Goal: Task Accomplishment & Management: Use online tool/utility

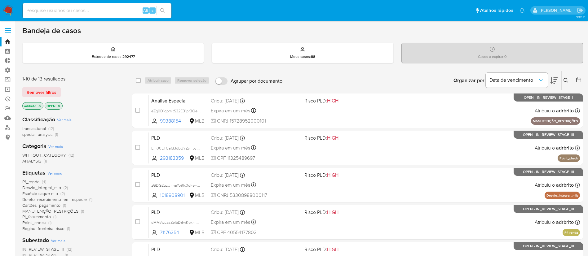
click at [40, 104] on icon "close-filter" at bounding box center [40, 106] width 4 height 4
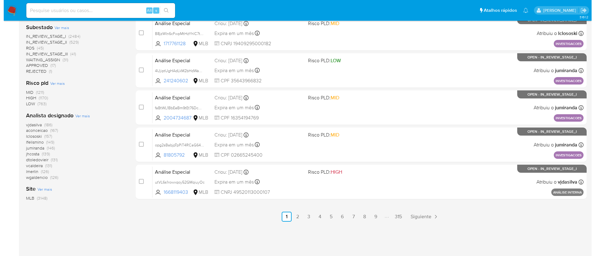
scroll to position [77, 0]
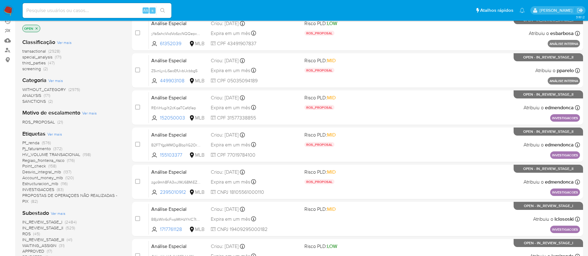
click at [94, 112] on span "Ver mais" at bounding box center [89, 113] width 15 height 6
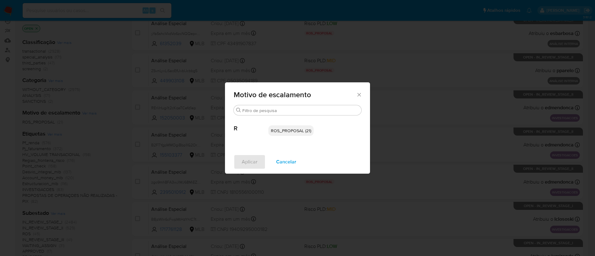
click at [357, 98] on div "Motivo de escalamento" at bounding box center [297, 93] width 145 height 23
click at [359, 93] on icon "Fechar" at bounding box center [359, 95] width 6 height 6
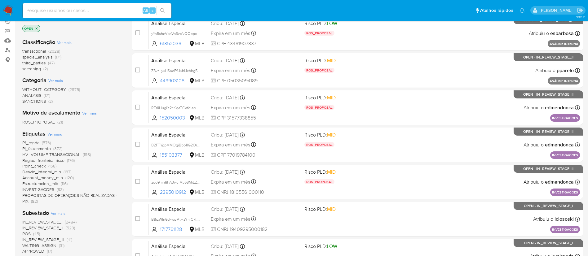
click at [56, 135] on span "Ver mais" at bounding box center [54, 134] width 15 height 6
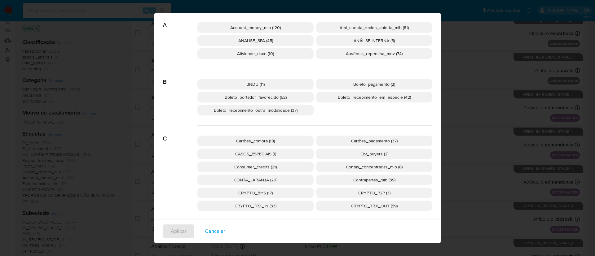
scroll to position [37, 0]
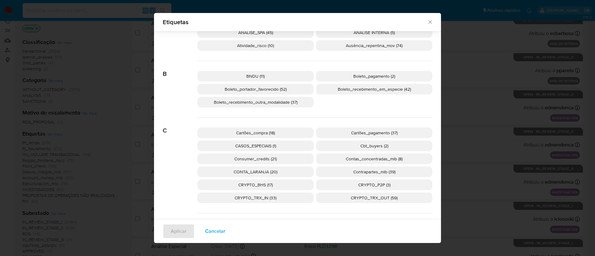
click at [362, 75] on span "Boleto_pagamento (2)" at bounding box center [374, 76] width 42 height 6
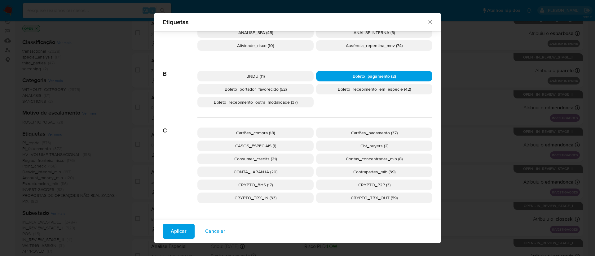
click at [179, 232] on span "Aplicar" at bounding box center [179, 232] width 16 height 14
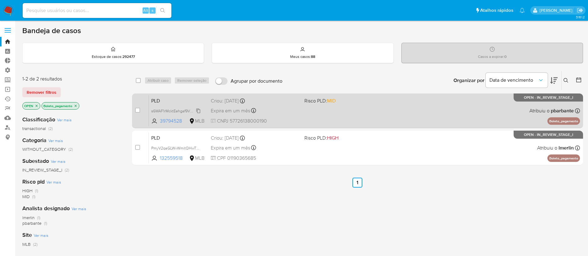
click at [197, 112] on span "s6WAF1rMcktEehgaf9VWuaas" at bounding box center [176, 110] width 50 height 7
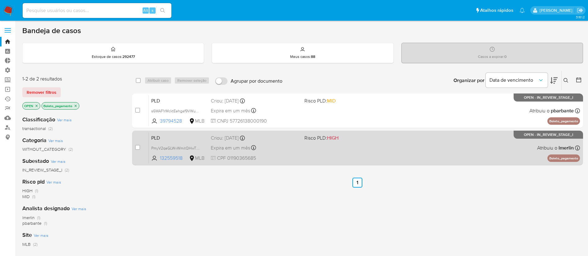
click at [239, 151] on span "Expira em um mês" at bounding box center [230, 148] width 39 height 7
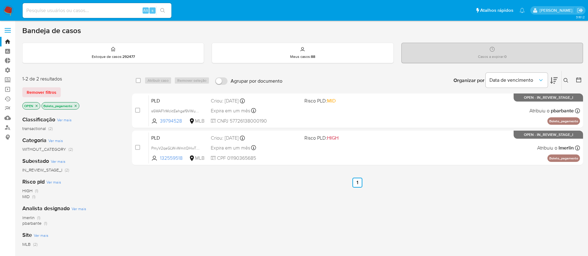
click at [77, 103] on p "Boleto_pagamento" at bounding box center [60, 106] width 37 height 7
click at [77, 105] on icon "close-filter" at bounding box center [76, 106] width 2 height 2
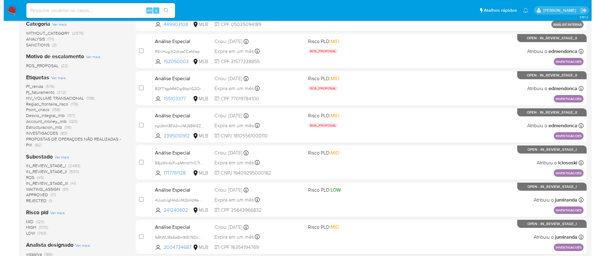
scroll to position [137, 0]
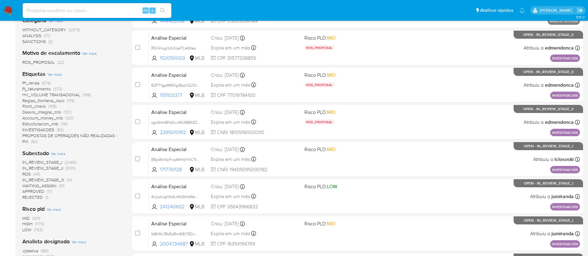
click at [54, 72] on span "Ver mais" at bounding box center [54, 75] width 15 height 6
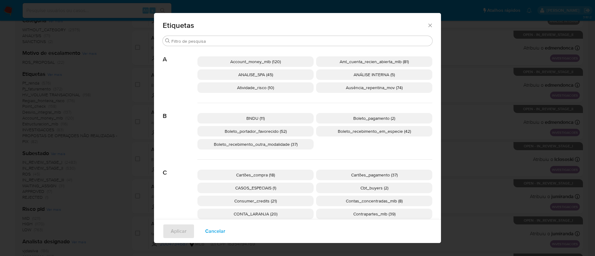
click at [238, 146] on span "Boleto_recebimento_outra_modalidade (37)" at bounding box center [256, 144] width 84 height 6
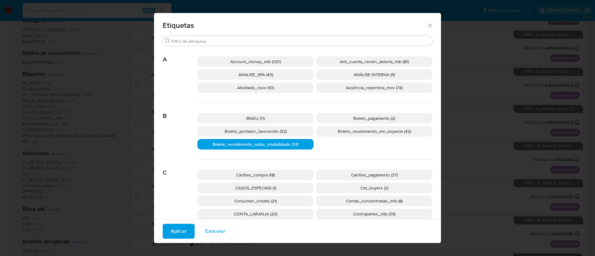
click at [179, 234] on span "Aplicar" at bounding box center [179, 232] width 16 height 14
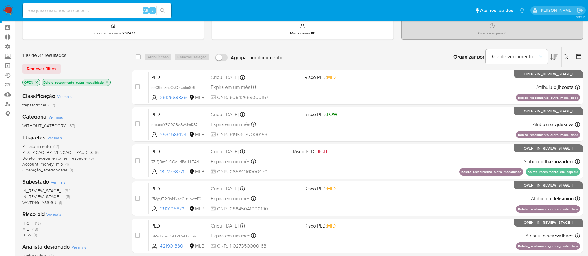
scroll to position [24, 0]
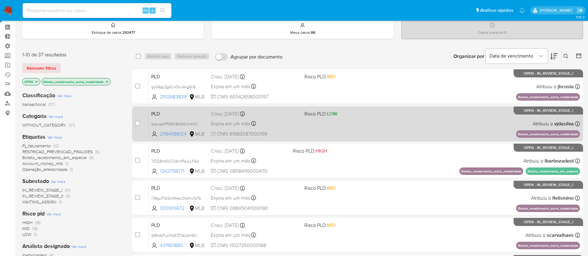
click at [238, 125] on span "Expira em um mês" at bounding box center [230, 123] width 39 height 7
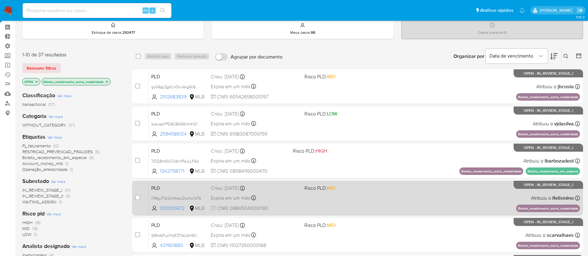
click at [232, 202] on div "Expira em um mês Expira em 27/10/2025 00:26:55" at bounding box center [255, 198] width 89 height 8
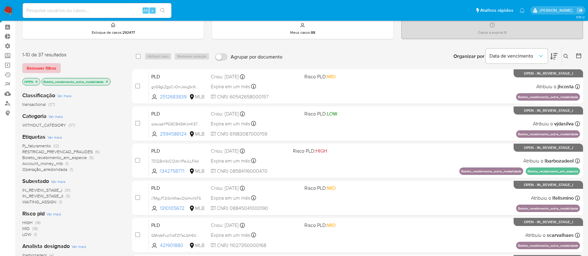
click at [35, 69] on span "Remover filtros" at bounding box center [42, 68] width 30 height 9
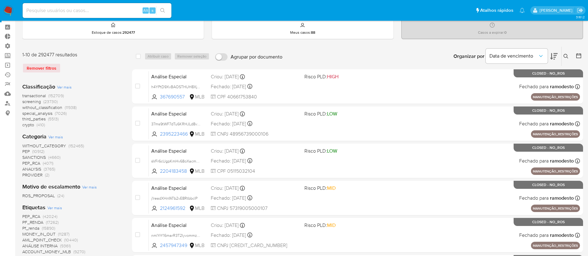
click at [566, 56] on icon at bounding box center [565, 56] width 5 height 5
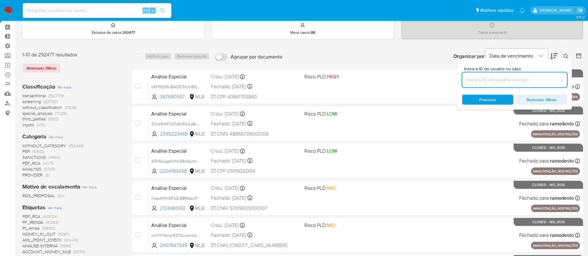
click at [536, 81] on input at bounding box center [514, 80] width 105 height 8
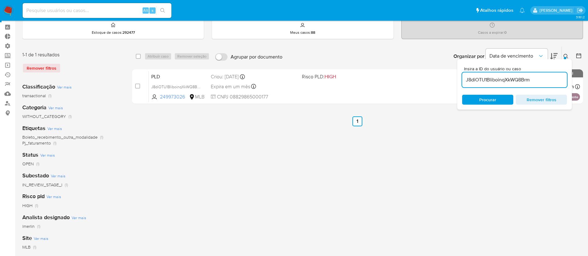
click at [568, 56] on icon at bounding box center [565, 56] width 5 height 5
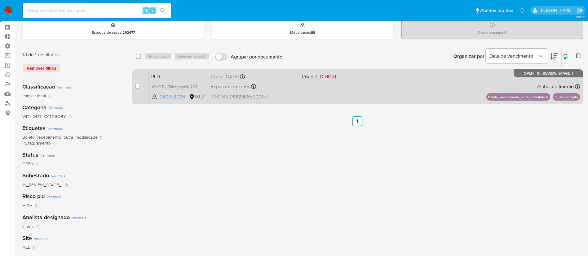
click at [231, 86] on span "Expira em um mês" at bounding box center [230, 86] width 39 height 7
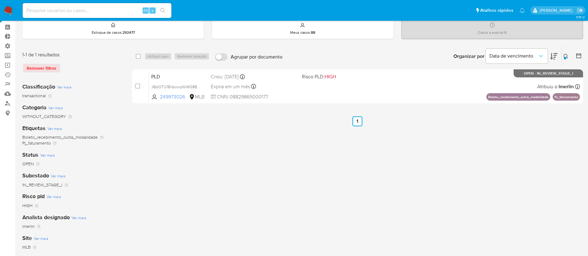
click at [567, 54] on icon at bounding box center [565, 56] width 5 height 5
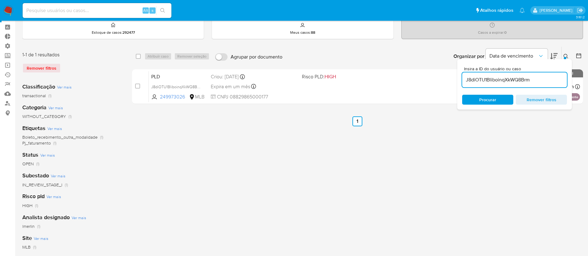
drag, startPoint x: 538, startPoint y: 78, endPoint x: 465, endPoint y: 79, distance: 73.1
click at [457, 76] on div "Insira a ID do usuário ou caso J8diOTU1BliboinqXkWQ8Brm Procurar Remover filtros" at bounding box center [514, 84] width 115 height 50
type input "HRsoMr8JGFzg7hdxM4YMD2GQ"
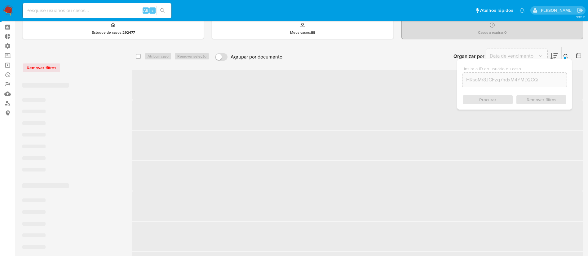
click at [566, 54] on icon at bounding box center [565, 56] width 5 height 5
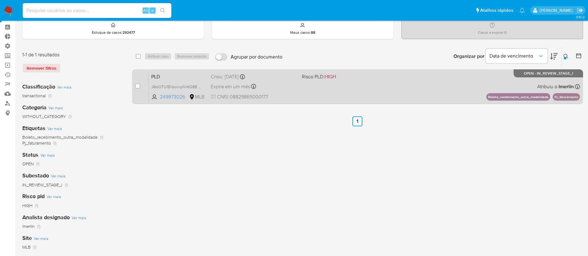
click at [242, 89] on span "Expira em um mês" at bounding box center [230, 86] width 39 height 7
click at [242, 83] on span "Expira em um mês" at bounding box center [230, 86] width 39 height 7
click at [191, 81] on div "PLD J8diOTU1BliboinqXkWQ8Brm 249973026 MLB Risco PLD: HIGH Criou: 12/09/2025 Cr…" at bounding box center [364, 86] width 431 height 31
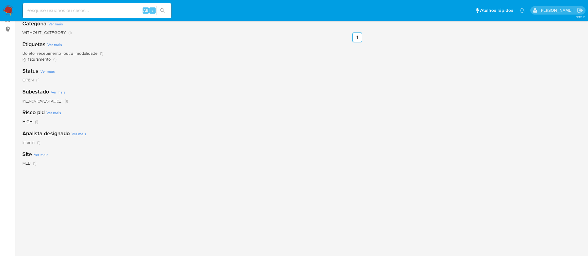
scroll to position [112, 0]
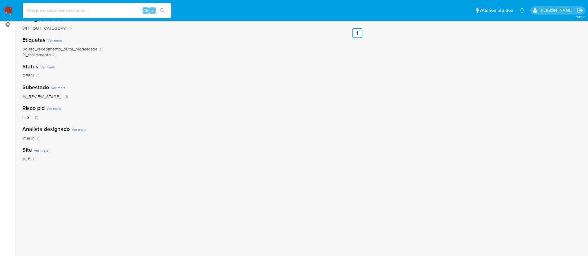
click at [306, 87] on div "select-all-cases-checkbox Atribuir caso Remover seleção Agrupar por documento O…" at bounding box center [357, 94] width 451 height 272
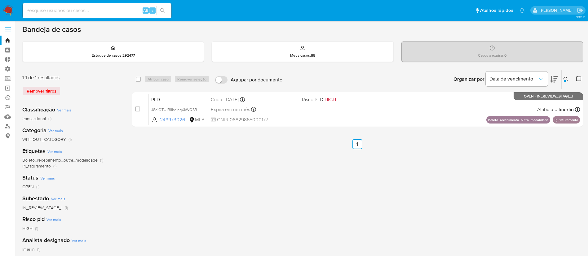
scroll to position [0, 0]
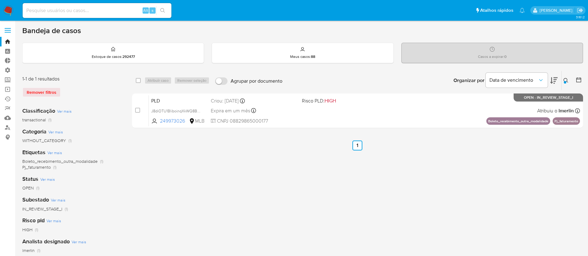
click at [565, 80] on icon at bounding box center [565, 80] width 5 height 5
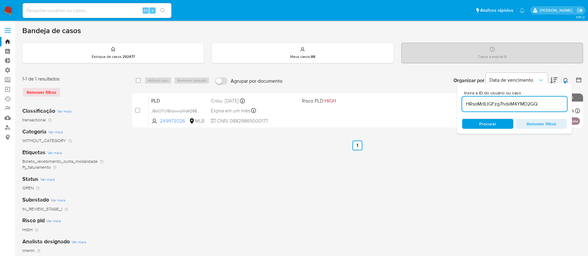
drag, startPoint x: 560, startPoint y: 103, endPoint x: 446, endPoint y: 85, distance: 115.1
click at [448, 84] on div "Organizar por Data de vencimento Os resultados não podem ser classificados enqu…" at bounding box center [433, 80] width 297 height 19
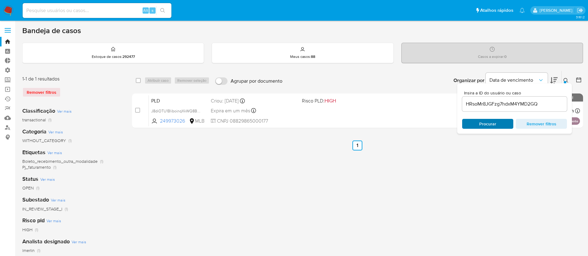
click at [502, 122] on span "Procurar" at bounding box center [487, 124] width 42 height 9
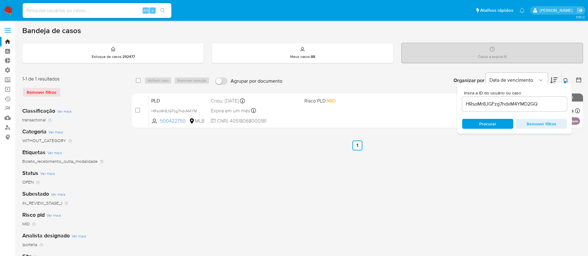
click at [564, 82] on div at bounding box center [564, 82] width 2 height 2
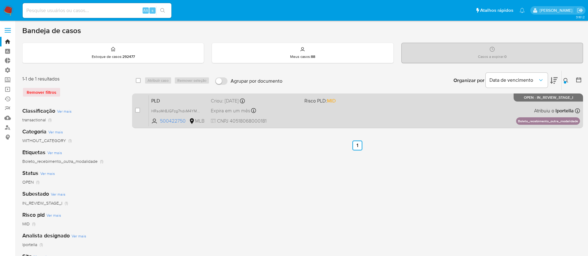
click at [235, 113] on span "Expira em um mês" at bounding box center [230, 110] width 39 height 7
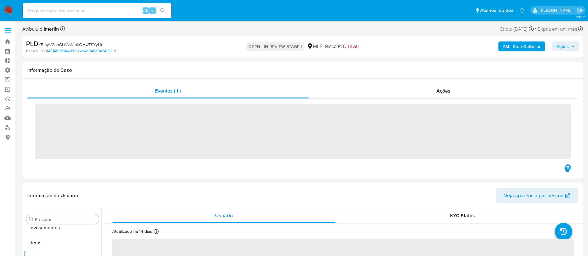
scroll to position [321, 0]
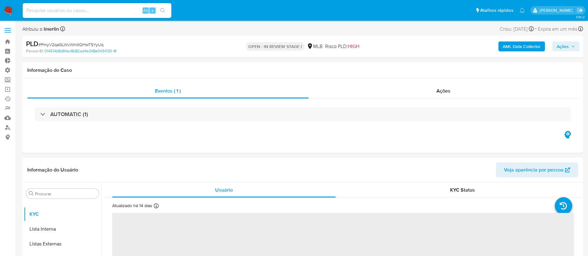
select select "10"
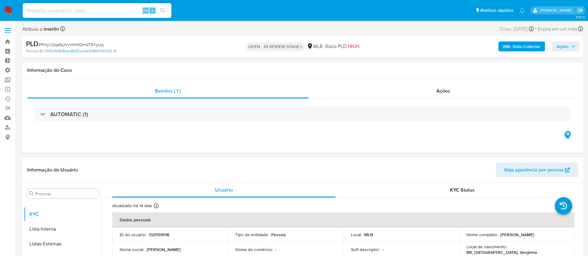
click at [80, 44] on span "# PmyV2qaGLWvWmitQHwTSYyUq" at bounding box center [70, 45] width 65 height 6
copy span "PmyV2qaGLWvWmitQHwTSYyUq"
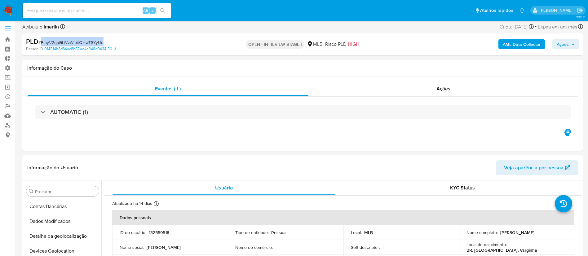
scroll to position [0, 0]
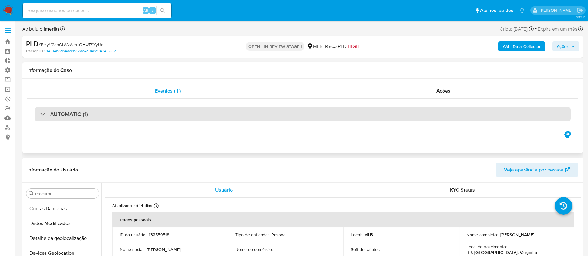
click at [42, 117] on div "AUTOMATIC (1)" at bounding box center [64, 114] width 48 height 7
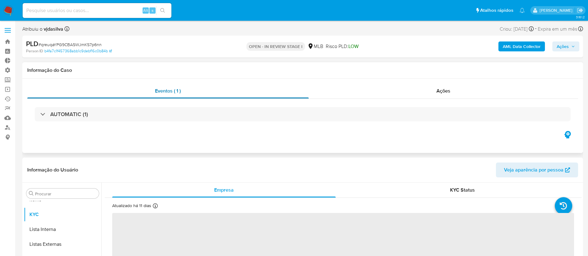
scroll to position [321, 0]
select select "10"
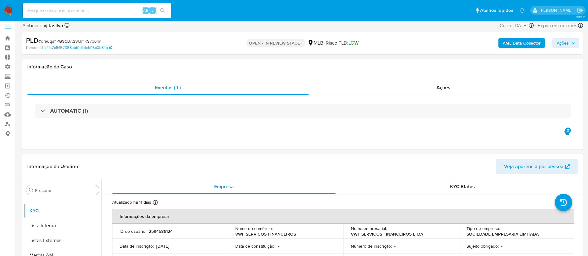
scroll to position [0, 0]
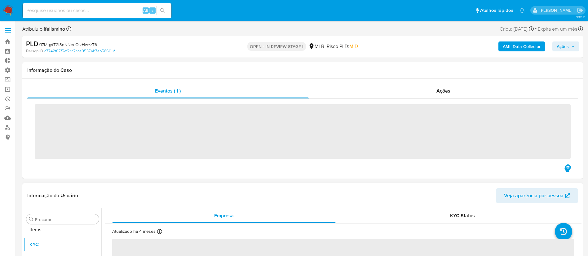
scroll to position [321, 0]
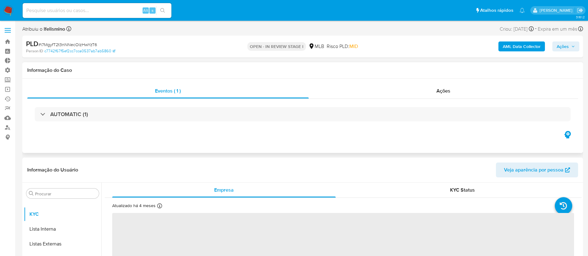
select select "10"
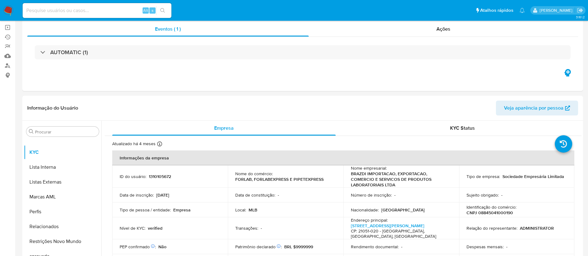
scroll to position [0, 0]
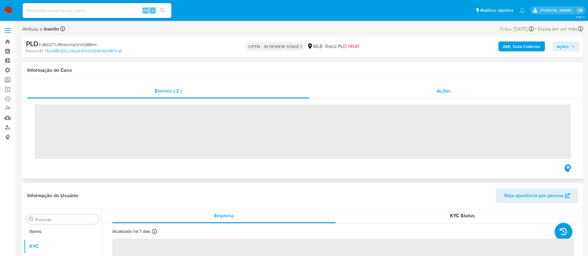
scroll to position [321, 0]
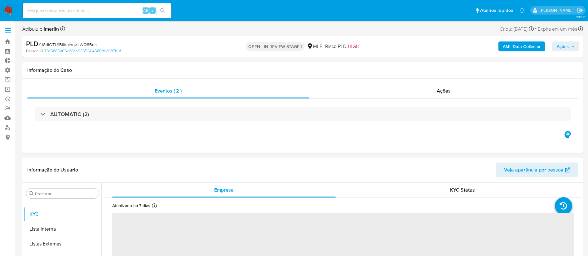
select select "10"
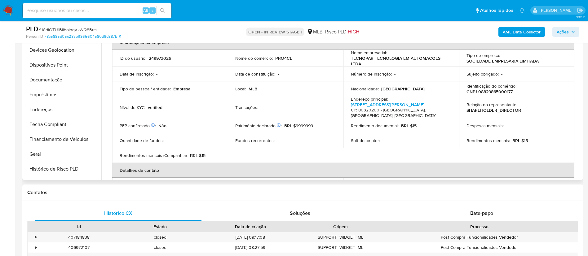
scroll to position [97, 0]
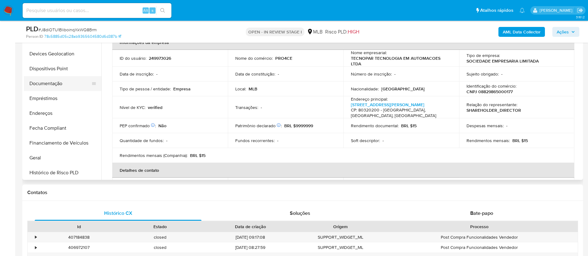
click at [64, 83] on button "Documentação" at bounding box center [60, 83] width 72 height 15
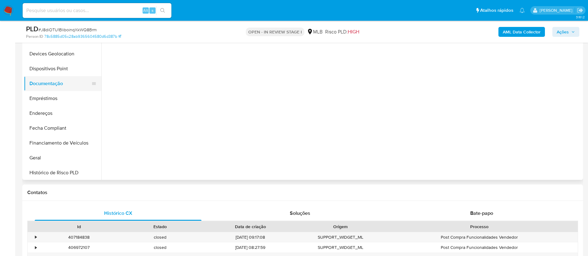
scroll to position [0, 0]
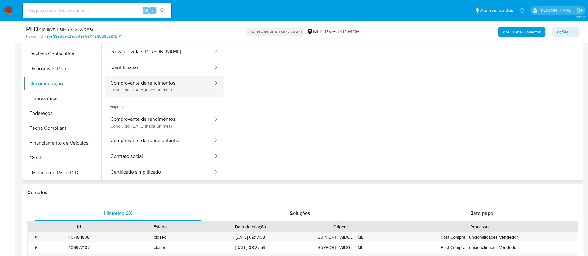
click at [170, 88] on button "Comprovante de rendimentos Concluído: 02/09/2025 (hace un mes)" at bounding box center [159, 86] width 109 height 21
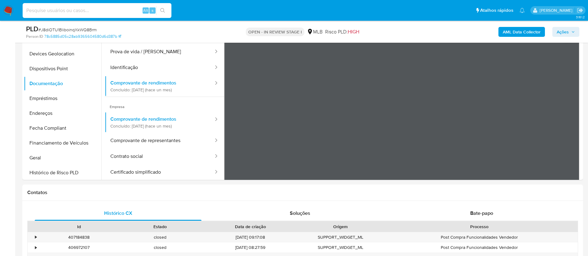
click at [37, 11] on input at bounding box center [97, 11] width 149 height 8
paste input "TJHIm3PclNybMQlFNyZPAP6f"
type input "TJHIm3PclNybMQlFNyZPAP6f"
click at [162, 10] on icon "search-icon" at bounding box center [162, 10] width 5 height 5
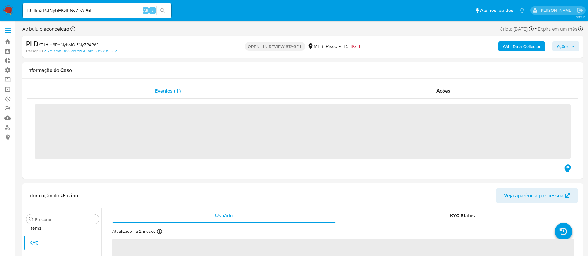
scroll to position [321, 0]
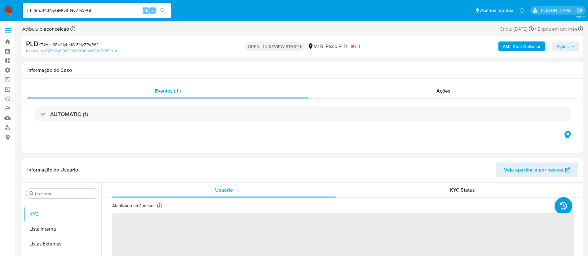
select select "10"
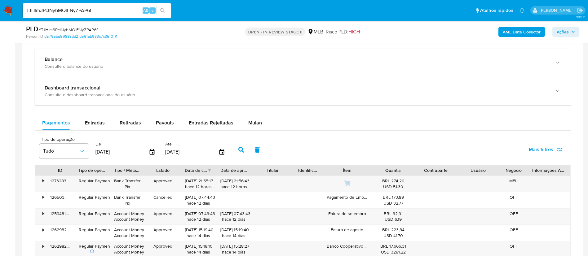
scroll to position [0, 0]
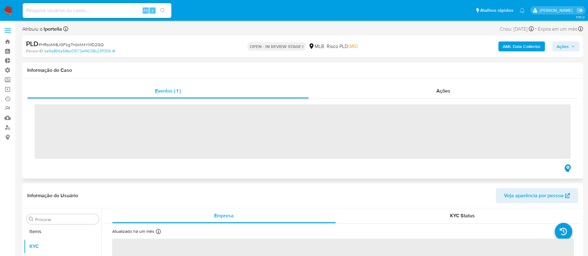
scroll to position [321, 0]
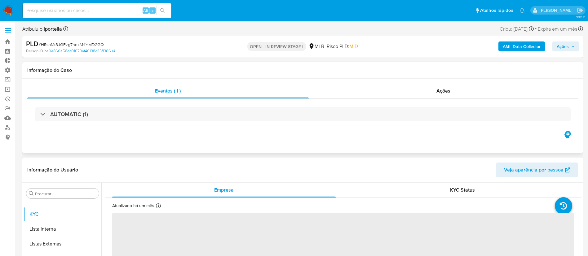
select select "10"
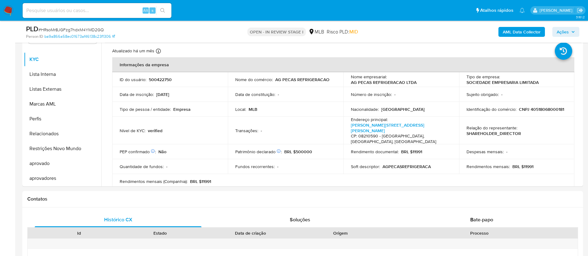
scroll to position [132, 0]
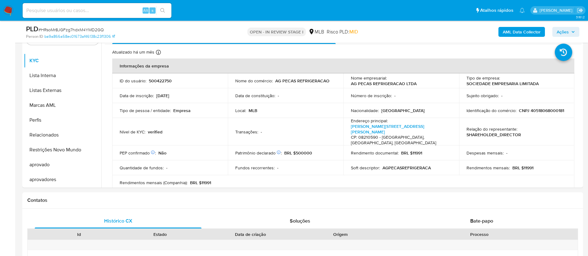
click at [115, 11] on input at bounding box center [97, 11] width 149 height 8
paste input "zGn9Bc3AqiE5kPwf1olazErp"
type input "zGn9Bc3AqiE5kPwf1olazErp"
click at [160, 13] on button "search-icon" at bounding box center [162, 10] width 13 height 9
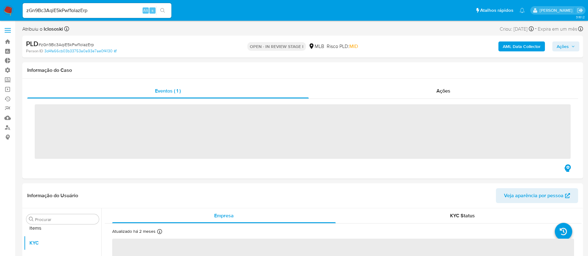
scroll to position [321, 0]
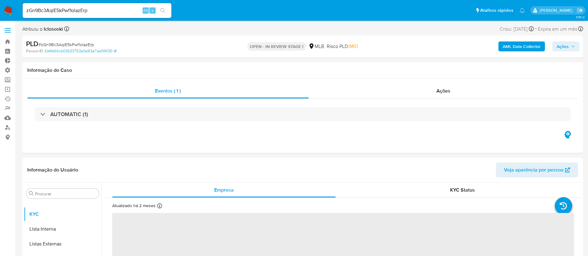
select select "10"
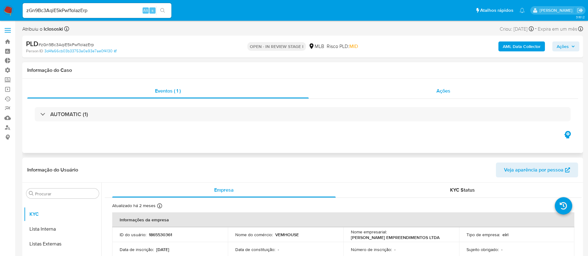
click at [440, 87] on span "Ações" at bounding box center [443, 90] width 14 height 7
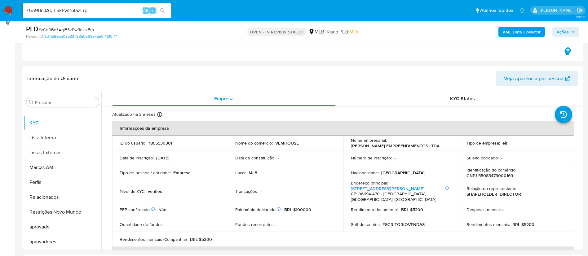
scroll to position [164, 0]
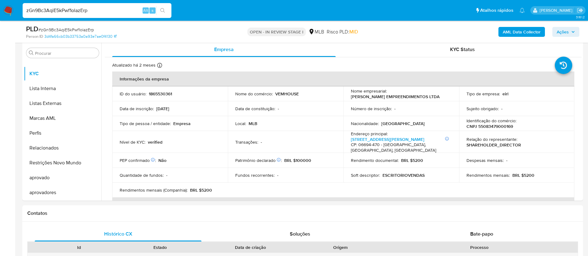
drag, startPoint x: 92, startPoint y: 10, endPoint x: 0, endPoint y: -1, distance: 92.2
paste input "GMrdbFuz7nbTZ17aLGHSVAmW"
type input "GMrdbFuz7nbTZ17aLGHSVAmW"
click at [162, 11] on icon "search-icon" at bounding box center [162, 10] width 5 height 5
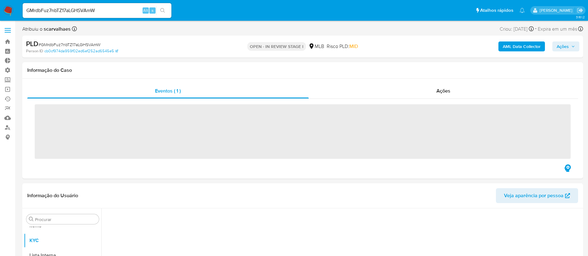
scroll to position [321, 0]
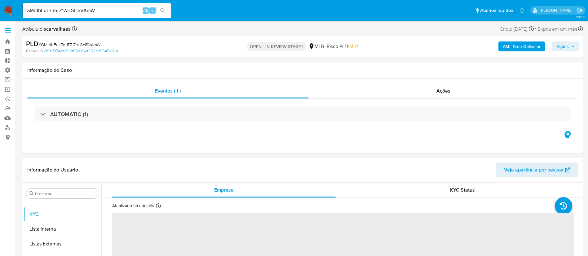
select select "10"
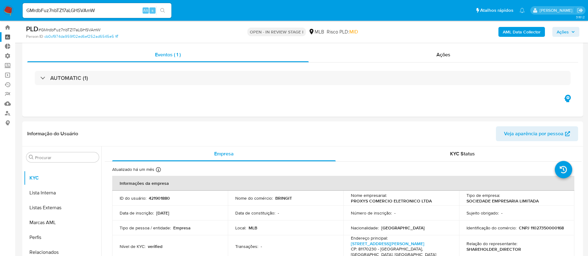
scroll to position [0, 0]
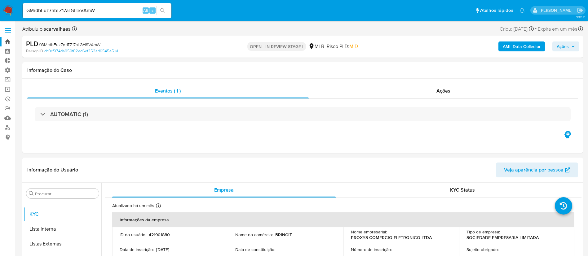
click at [9, 41] on link "Bandeja" at bounding box center [37, 42] width 74 height 10
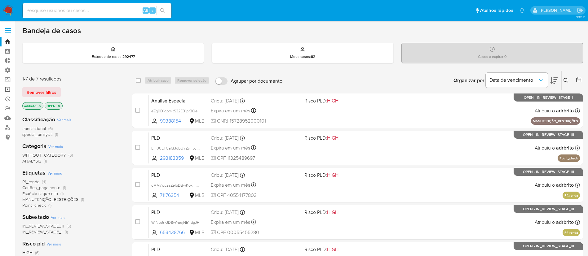
click at [7, 88] on link "Operações em massa" at bounding box center [37, 90] width 74 height 10
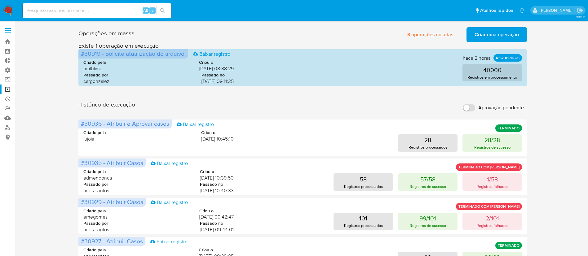
click at [496, 36] on span "Criar uma operação" at bounding box center [496, 35] width 44 height 14
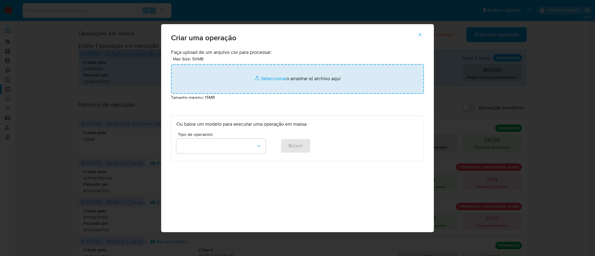
click at [273, 79] on input "file" at bounding box center [297, 79] width 253 height 30
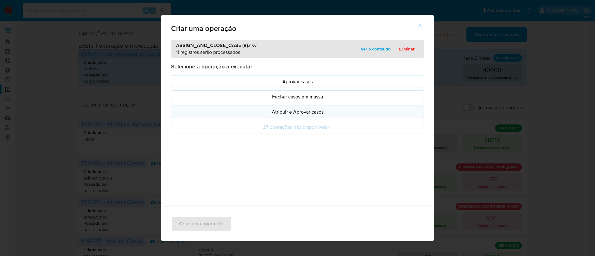
click at [294, 109] on p "Atribuir e Aprovar casos" at bounding box center [297, 111] width 242 height 7
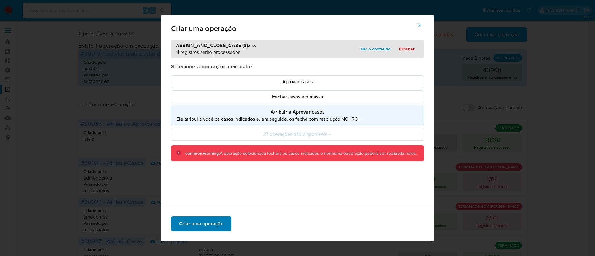
click at [186, 225] on span "Criar uma operação" at bounding box center [201, 224] width 44 height 14
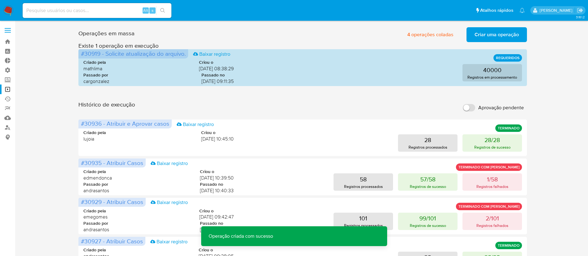
click at [487, 33] on span "Criar uma operação" at bounding box center [496, 35] width 44 height 14
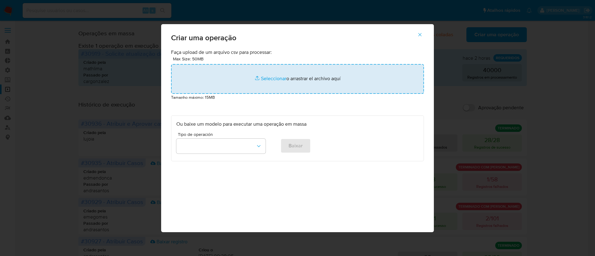
click at [276, 79] on input "file" at bounding box center [297, 79] width 253 height 30
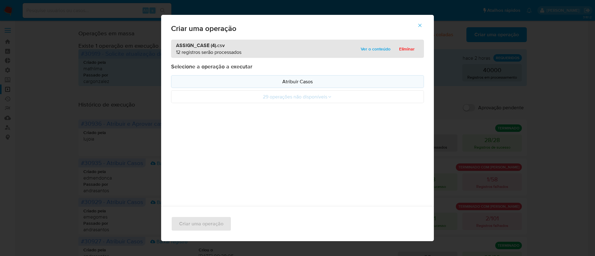
click at [280, 81] on p "Atribuir Casos" at bounding box center [297, 81] width 242 height 7
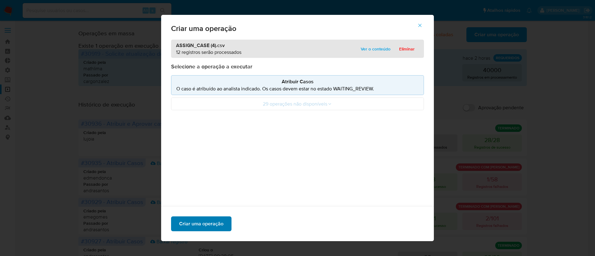
click at [214, 223] on span "Criar uma operação" at bounding box center [201, 224] width 44 height 14
